Goal: Find specific page/section: Find specific page/section

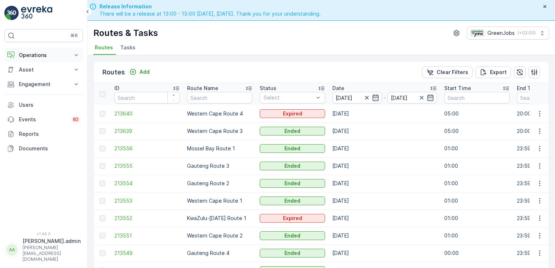
click at [74, 55] on icon at bounding box center [76, 55] width 7 height 7
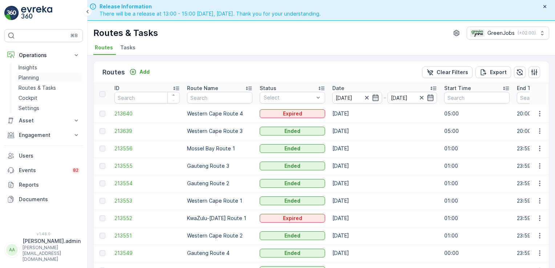
click at [32, 77] on p "Planning" at bounding box center [29, 77] width 20 height 7
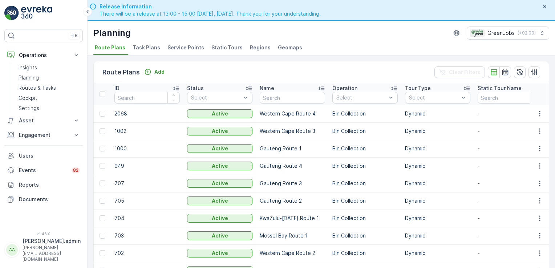
click at [187, 51] on li "Service Points" at bounding box center [186, 48] width 41 height 12
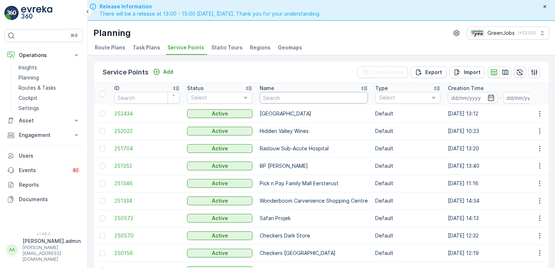
click at [270, 95] on input "text" at bounding box center [314, 98] width 108 height 12
type input "stonehedge"
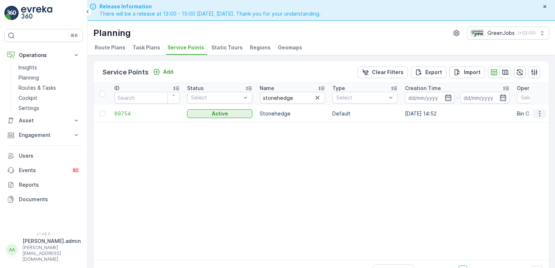
click at [536, 114] on icon "button" at bounding box center [539, 113] width 7 height 7
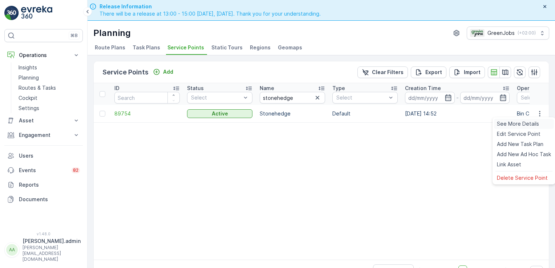
click at [534, 121] on span "See More Details" at bounding box center [518, 123] width 42 height 7
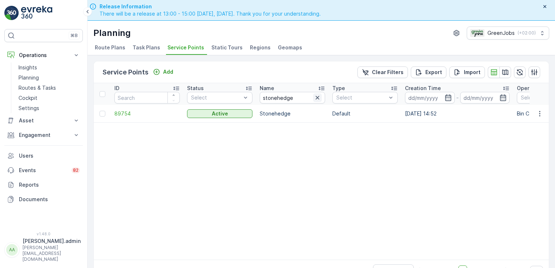
click at [318, 97] on icon "button" at bounding box center [317, 97] width 7 height 7
type input "the dark store"
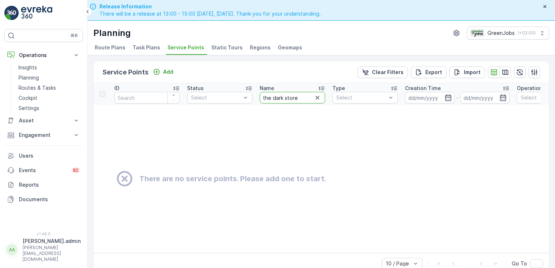
click at [301, 93] on input "the dark store" at bounding box center [292, 98] width 65 height 12
type input "t"
type input "checkers dark"
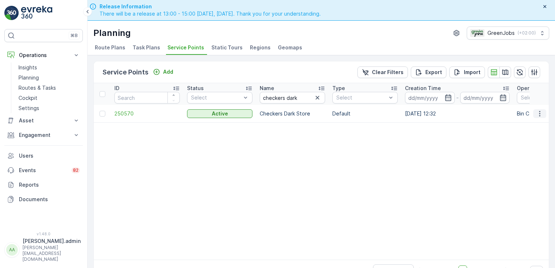
click at [539, 112] on icon "button" at bounding box center [539, 113] width 7 height 7
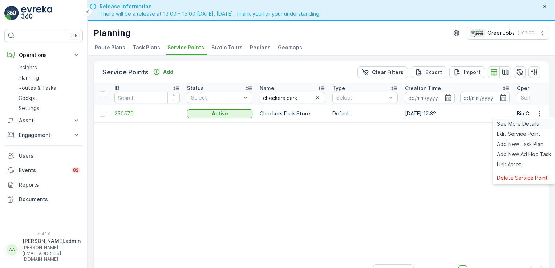
click at [531, 122] on span "See More Details" at bounding box center [518, 123] width 42 height 7
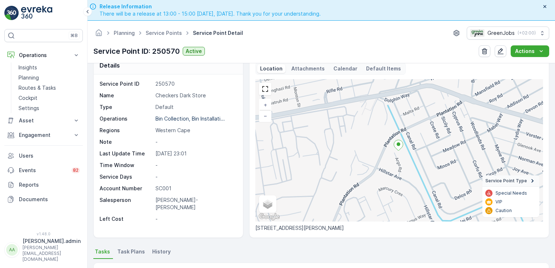
scroll to position [11, 0]
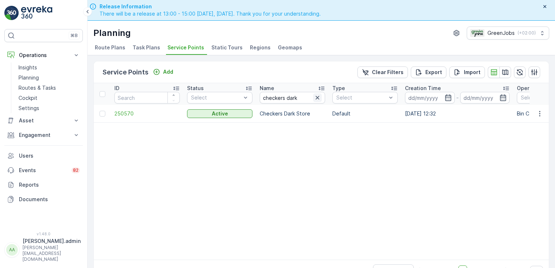
click at [317, 98] on icon "button" at bounding box center [317, 97] width 7 height 7
type input "constantia"
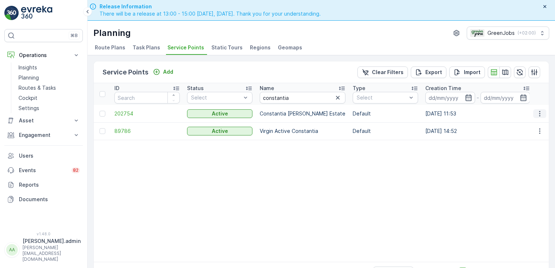
click at [539, 114] on icon "button" at bounding box center [539, 113] width 7 height 7
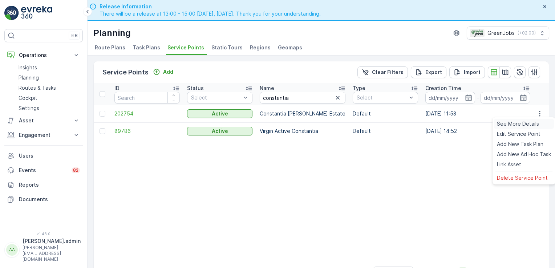
click at [531, 121] on span "See More Details" at bounding box center [518, 123] width 42 height 7
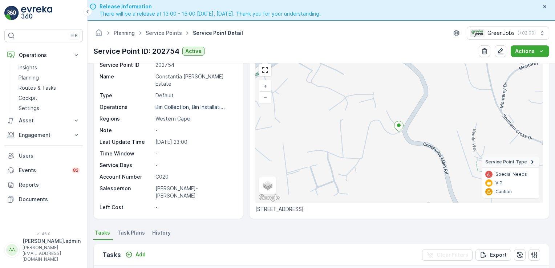
scroll to position [21, 0]
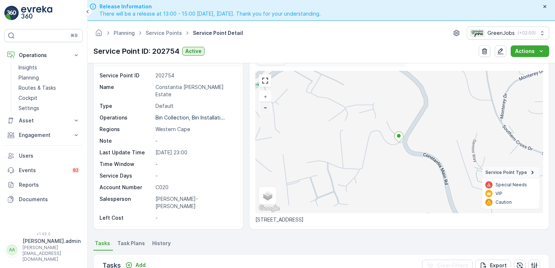
click at [263, 106] on span "−" at bounding box center [265, 107] width 4 height 6
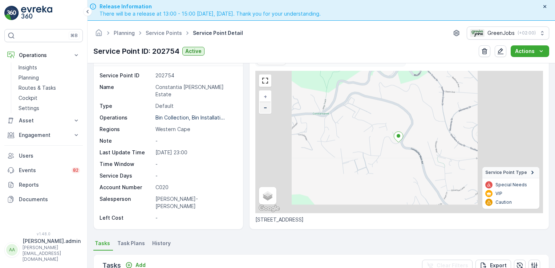
click at [263, 106] on span "−" at bounding box center [265, 107] width 4 height 6
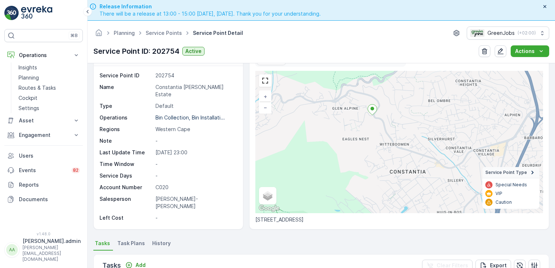
drag, startPoint x: 372, startPoint y: 156, endPoint x: 346, endPoint y: 129, distance: 37.5
click at [346, 129] on div "+ − Satellite Roadmap Terrain Hybrid Leaflet Keyboard shortcuts Map Data Map da…" at bounding box center [398, 142] width 287 height 142
